Goal: Task Accomplishment & Management: Manage account settings

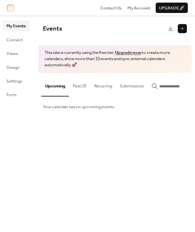
click at [77, 88] on button "Past (3)" at bounding box center [79, 84] width 21 height 23
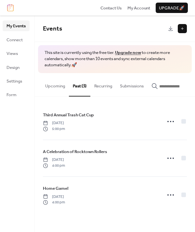
click at [56, 86] on button "Upcoming" at bounding box center [55, 84] width 28 height 23
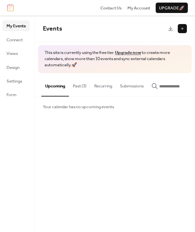
click at [184, 31] on button at bounding box center [182, 28] width 9 height 9
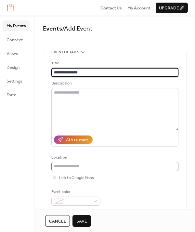
type input "**********"
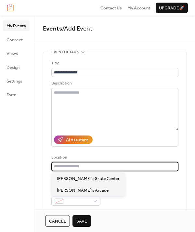
click at [88, 166] on input "text" at bounding box center [114, 166] width 127 height 9
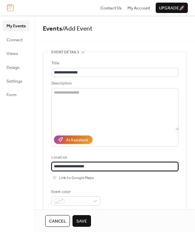
type input "**********"
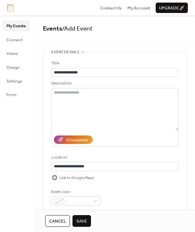
click at [54, 178] on div at bounding box center [54, 177] width 3 height 3
click at [94, 200] on div at bounding box center [75, 200] width 49 height 9
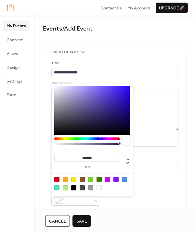
click at [65, 180] on div at bounding box center [65, 179] width 5 height 5
type input "*******"
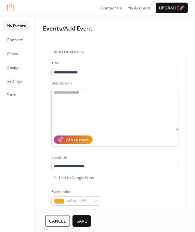
click at [147, 180] on div "Link to Google Maps" at bounding box center [114, 177] width 127 height 6
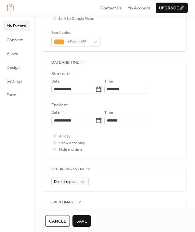
scroll to position [156, 0]
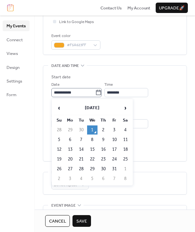
click at [101, 93] on icon at bounding box center [98, 92] width 6 height 6
click at [95, 93] on input "**********" at bounding box center [73, 92] width 44 height 9
click at [128, 150] on td "18" at bounding box center [125, 149] width 10 height 9
type input "**********"
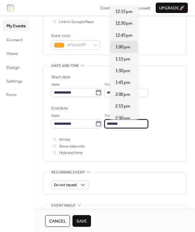
click at [116, 125] on input "*******" at bounding box center [126, 123] width 44 height 9
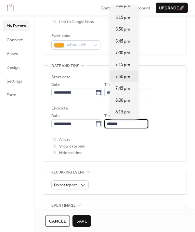
scroll to position [284, 0]
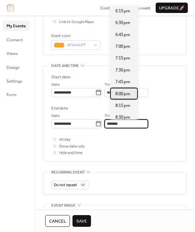
click at [122, 94] on span "8:00 pm" at bounding box center [122, 94] width 15 height 6
type input "*******"
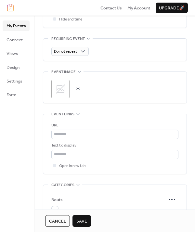
scroll to position [289, 0]
click at [58, 88] on icon at bounding box center [60, 88] width 10 height 10
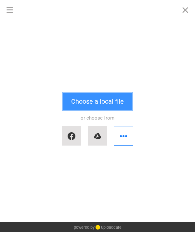
click at [89, 104] on button "Choose a local file" at bounding box center [97, 101] width 69 height 17
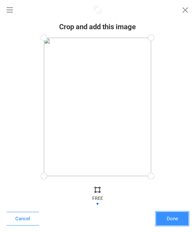
click at [170, 217] on button "Done" at bounding box center [172, 219] width 32 height 14
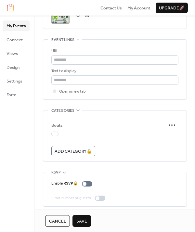
scroll to position [367, 0]
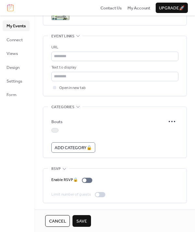
click at [54, 131] on div at bounding box center [54, 130] width 7 height 5
click at [78, 219] on span "Save" at bounding box center [81, 221] width 11 height 6
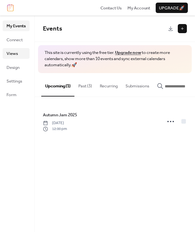
click at [12, 52] on span "Views" at bounding box center [11, 53] width 11 height 6
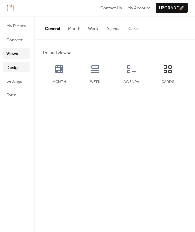
click at [12, 65] on span "Design" at bounding box center [12, 67] width 13 height 6
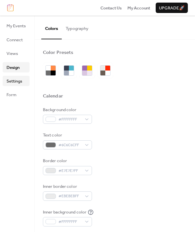
click at [15, 76] on link "Settings" at bounding box center [16, 81] width 27 height 10
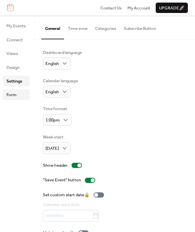
click at [15, 93] on span "Form" at bounding box center [11, 95] width 10 height 6
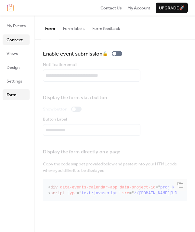
click at [13, 37] on span "Connect" at bounding box center [14, 40] width 16 height 6
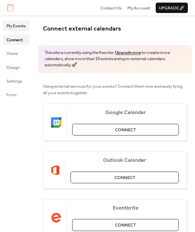
click at [14, 25] on span "My Events" at bounding box center [15, 26] width 19 height 6
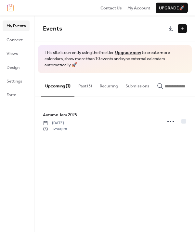
click at [181, 29] on button at bounding box center [182, 28] width 9 height 9
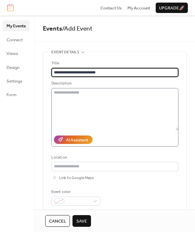
type input "**********"
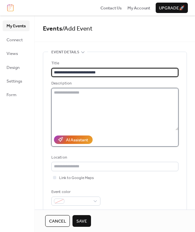
click at [122, 106] on textarea at bounding box center [114, 109] width 127 height 42
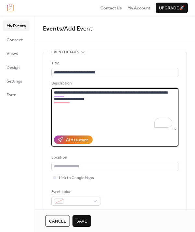
type textarea "**********"
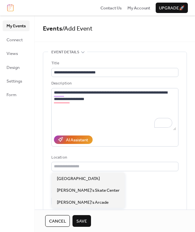
click at [89, 161] on div "Location" at bounding box center [114, 162] width 127 height 17
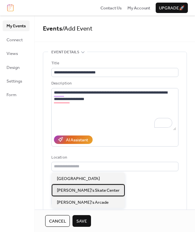
click at [81, 190] on span "Funky's Skate Center" at bounding box center [88, 190] width 63 height 6
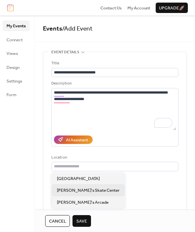
type input "**********"
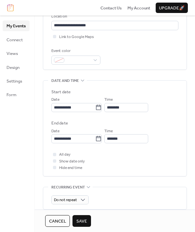
scroll to position [141, 0]
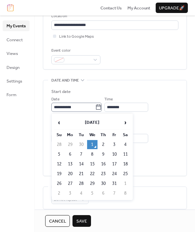
click at [102, 105] on icon at bounding box center [98, 107] width 6 height 6
click at [95, 105] on input "**********" at bounding box center [73, 107] width 44 height 9
click at [127, 124] on span "›" at bounding box center [125, 122] width 10 height 13
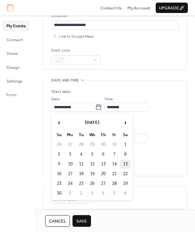
click at [122, 166] on td "15" at bounding box center [125, 163] width 10 height 9
type input "**********"
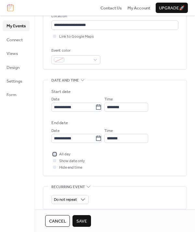
click at [56, 154] on div at bounding box center [54, 153] width 3 height 3
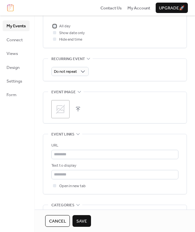
scroll to position [271, 0]
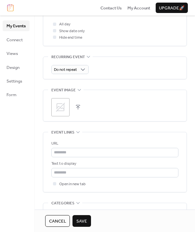
click at [62, 103] on icon at bounding box center [60, 107] width 10 height 10
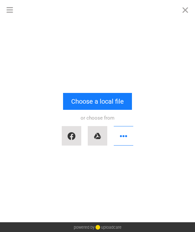
scroll to position [0, 0]
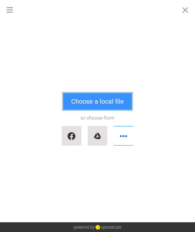
click at [82, 101] on button "Choose a local file" at bounding box center [97, 101] width 69 height 17
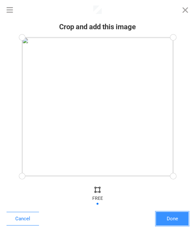
click at [159, 219] on button "Done" at bounding box center [172, 219] width 32 height 14
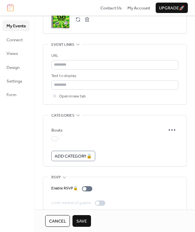
scroll to position [363, 0]
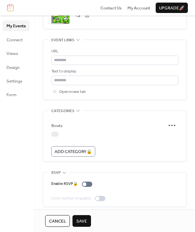
click at [53, 133] on div at bounding box center [54, 134] width 7 height 5
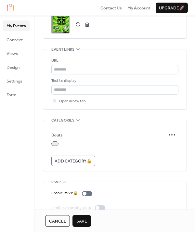
scroll to position [355, 0]
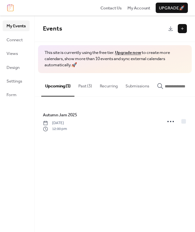
click at [141, 87] on button "Submissions" at bounding box center [136, 84] width 31 height 23
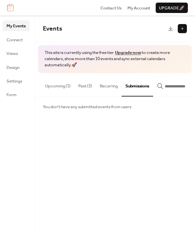
click at [113, 83] on button "Recurring" at bounding box center [109, 84] width 26 height 23
click at [79, 84] on button "Past (3)" at bounding box center [84, 84] width 21 height 23
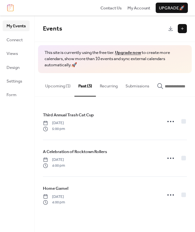
click at [56, 88] on button "Upcoming (1)" at bounding box center [57, 84] width 33 height 23
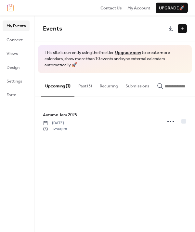
click at [179, 29] on button at bounding box center [182, 28] width 9 height 9
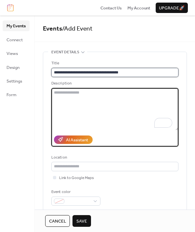
click at [138, 73] on input "**********" at bounding box center [114, 72] width 127 height 9
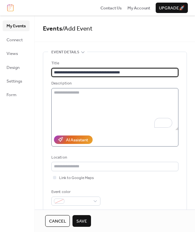
type input "**********"
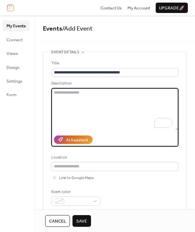
click at [114, 103] on textarea "To enrich screen reader interactions, please activate Accessibility in Grammarl…" at bounding box center [114, 109] width 127 height 42
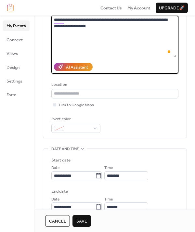
scroll to position [76, 0]
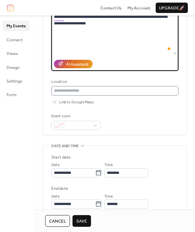
type textarea "**********"
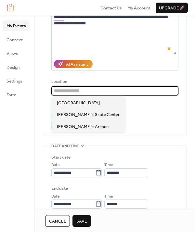
click at [94, 89] on input "text" at bounding box center [114, 90] width 127 height 9
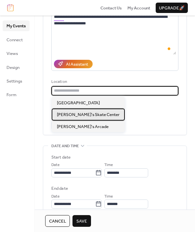
click at [81, 113] on span "Funky's Skate Center" at bounding box center [88, 114] width 63 height 6
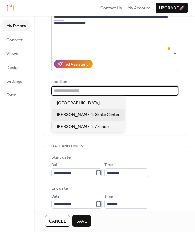
type input "**********"
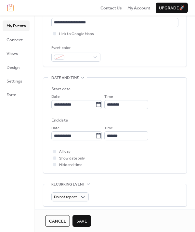
scroll to position [145, 0]
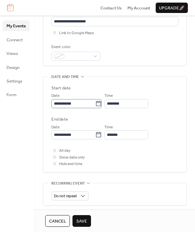
click at [102, 104] on icon at bounding box center [98, 103] width 6 height 6
click at [95, 104] on input "**********" at bounding box center [73, 103] width 44 height 9
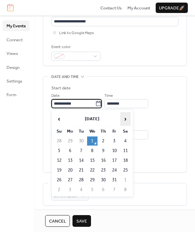
click at [125, 122] on span "›" at bounding box center [125, 118] width 10 height 13
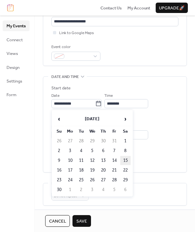
click at [124, 160] on td "15" at bounding box center [125, 160] width 10 height 9
type input "**********"
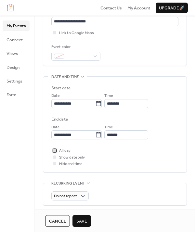
click at [60, 151] on span "All day" at bounding box center [64, 150] width 11 height 6
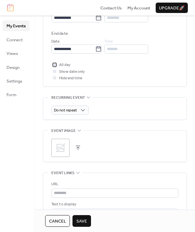
scroll to position [235, 0]
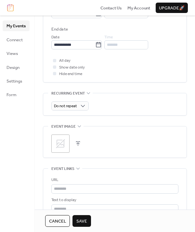
click at [59, 142] on icon at bounding box center [60, 143] width 10 height 10
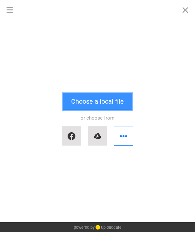
click at [83, 105] on button "Choose a local file" at bounding box center [97, 101] width 69 height 17
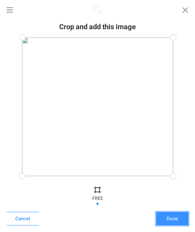
click at [170, 221] on button "Done" at bounding box center [172, 219] width 32 height 14
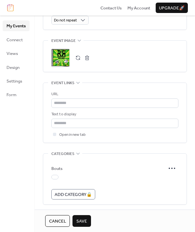
scroll to position [327, 0]
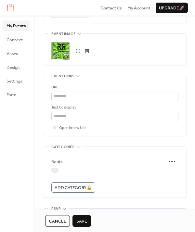
click at [55, 169] on div at bounding box center [54, 170] width 7 height 5
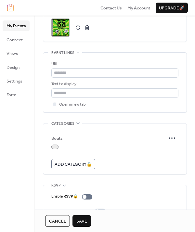
scroll to position [367, 0]
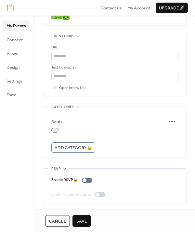
click at [81, 218] on span "Save" at bounding box center [81, 221] width 11 height 6
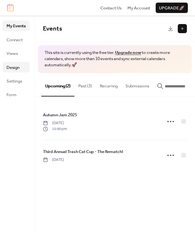
click at [18, 68] on span "Design" at bounding box center [12, 67] width 13 height 6
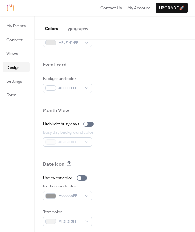
scroll to position [305, 0]
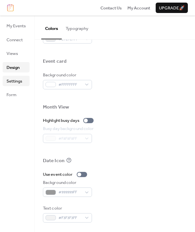
click at [22, 81] on span "Settings" at bounding box center [14, 81] width 16 height 6
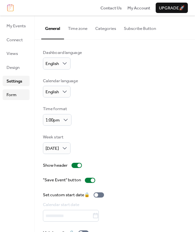
click at [16, 94] on span "Form" at bounding box center [11, 95] width 10 height 6
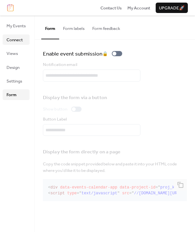
click at [17, 41] on span "Connect" at bounding box center [14, 40] width 16 height 6
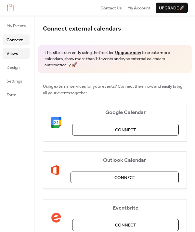
click at [14, 52] on span "Views" at bounding box center [11, 53] width 11 height 6
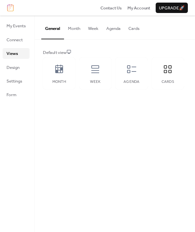
click at [137, 28] on button "Cards" at bounding box center [133, 27] width 19 height 23
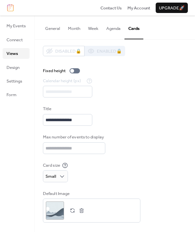
scroll to position [4, 0]
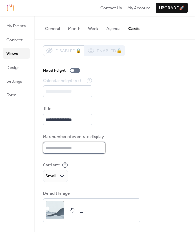
click at [69, 146] on input "**" at bounding box center [74, 148] width 62 height 12
type input "*"
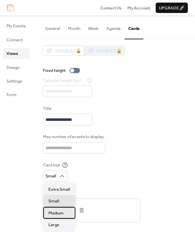
click at [45, 215] on div "Medium" at bounding box center [59, 213] width 32 height 12
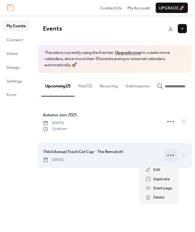
click at [171, 159] on icon at bounding box center [170, 155] width 10 height 10
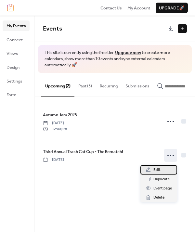
click at [161, 168] on div "Edit" at bounding box center [158, 169] width 37 height 9
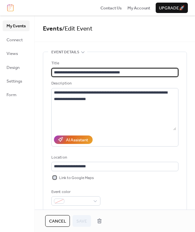
click at [56, 178] on div at bounding box center [54, 177] width 3 height 3
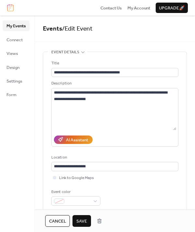
click at [86, 218] on span "Save" at bounding box center [81, 221] width 11 height 6
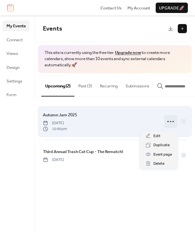
click at [173, 122] on circle at bounding box center [172, 121] width 1 height 1
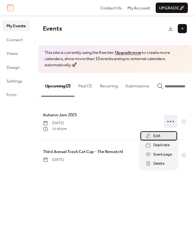
click at [162, 137] on div "Edit" at bounding box center [158, 135] width 37 height 9
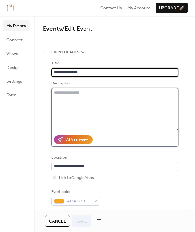
click at [126, 101] on textarea at bounding box center [114, 109] width 127 height 42
